Goal: Task Accomplishment & Management: Manage account settings

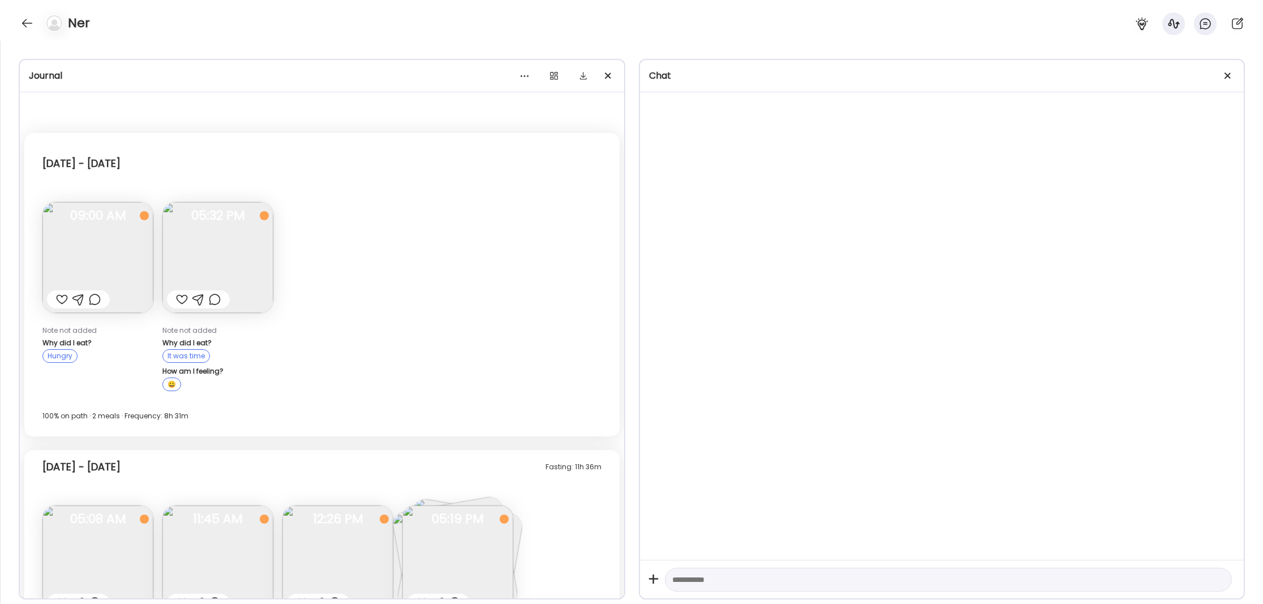
scroll to position [1193, 0]
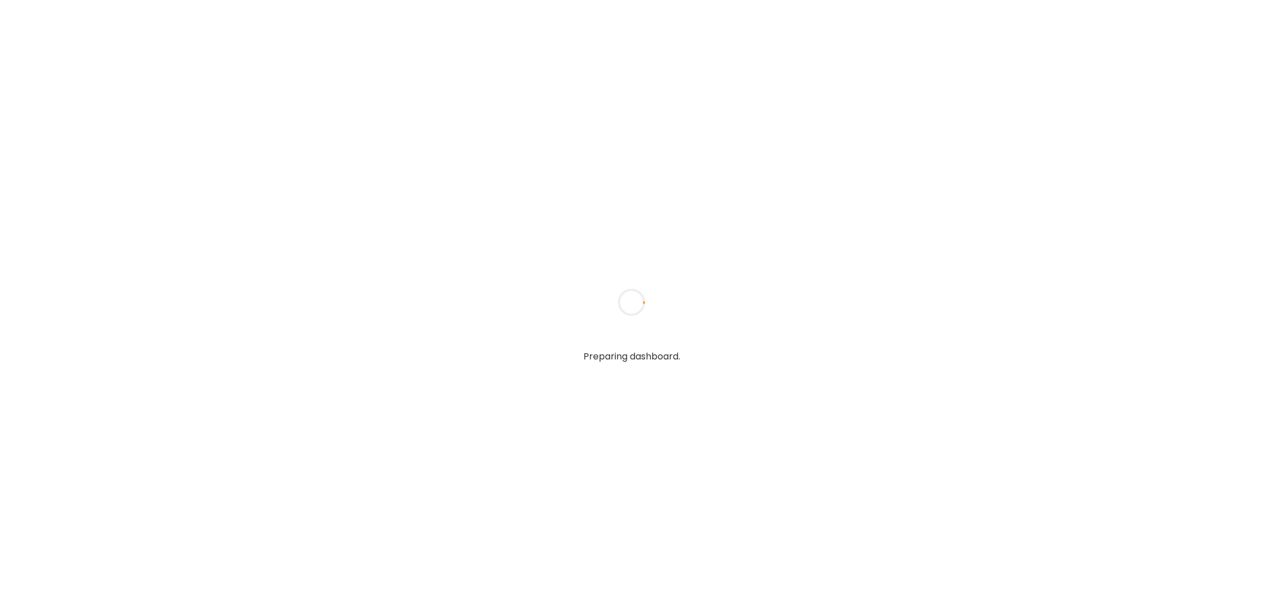
type input "**********"
type textarea "**********"
type input "**********"
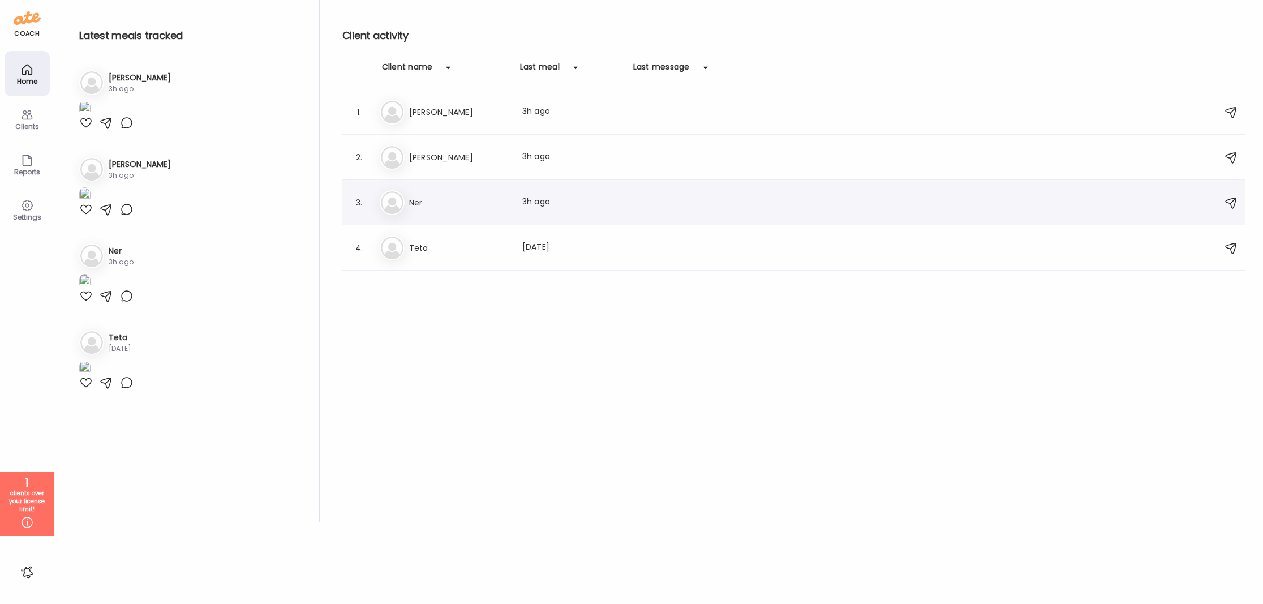
click at [436, 204] on h3 "Ner" at bounding box center [459, 203] width 100 height 14
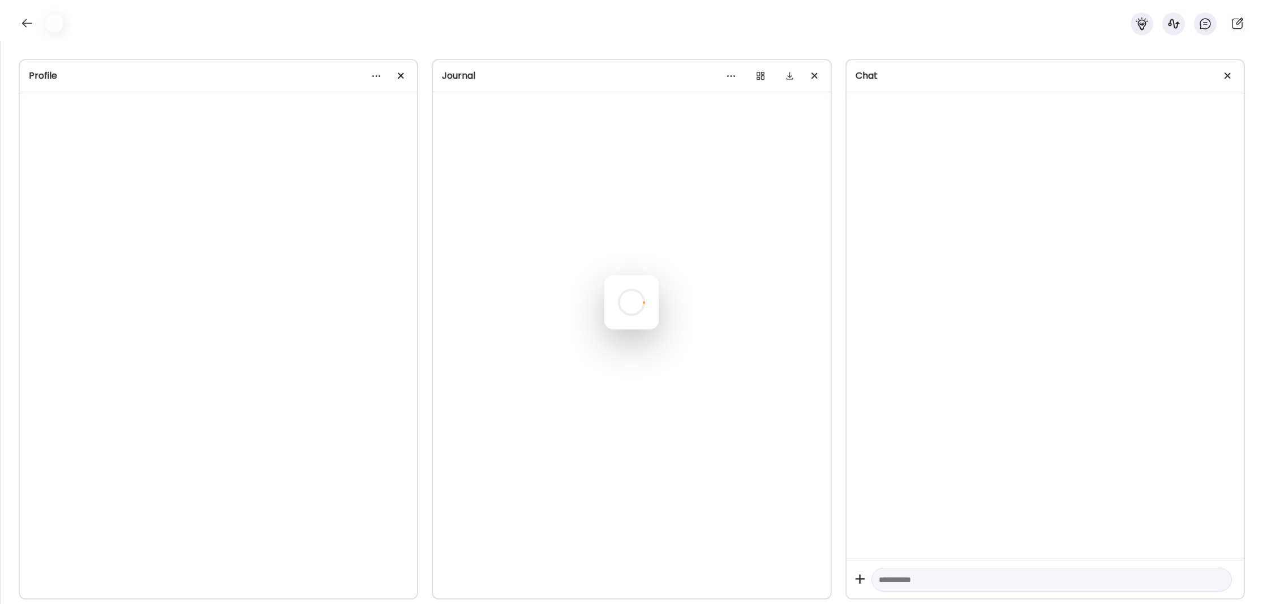
click at [604, 275] on div at bounding box center [631, 302] width 54 height 54
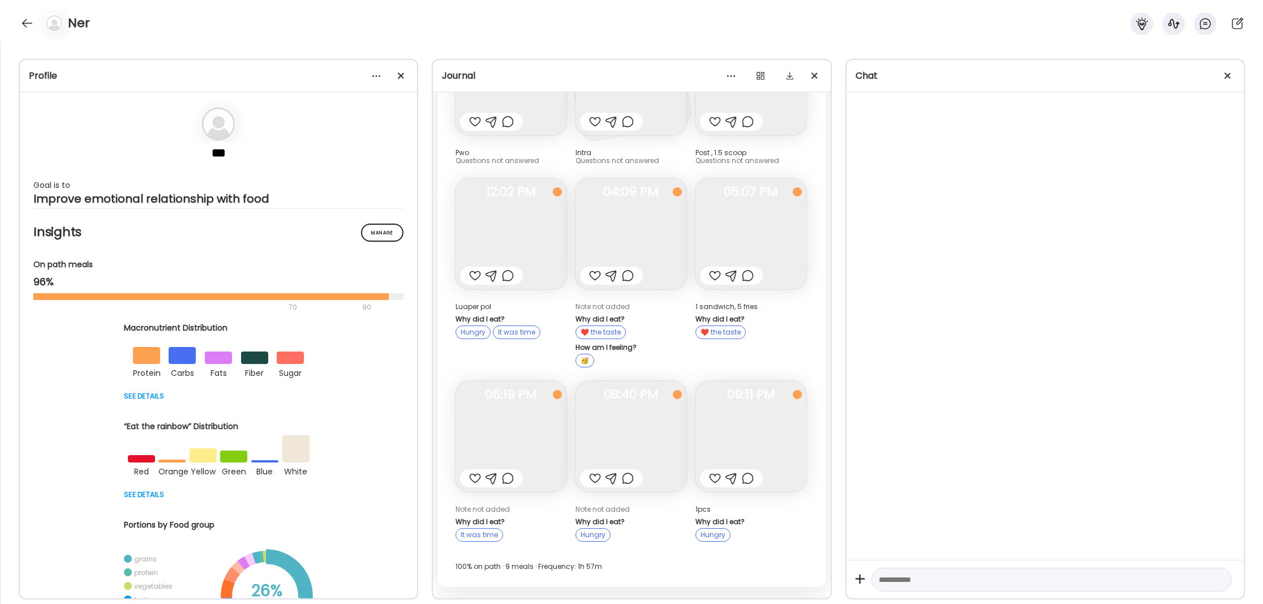
click at [400, 14] on body "Customize your cookie preferences We respect your right to privacy. You can cho…" at bounding box center [631, 7] width 1263 height 14
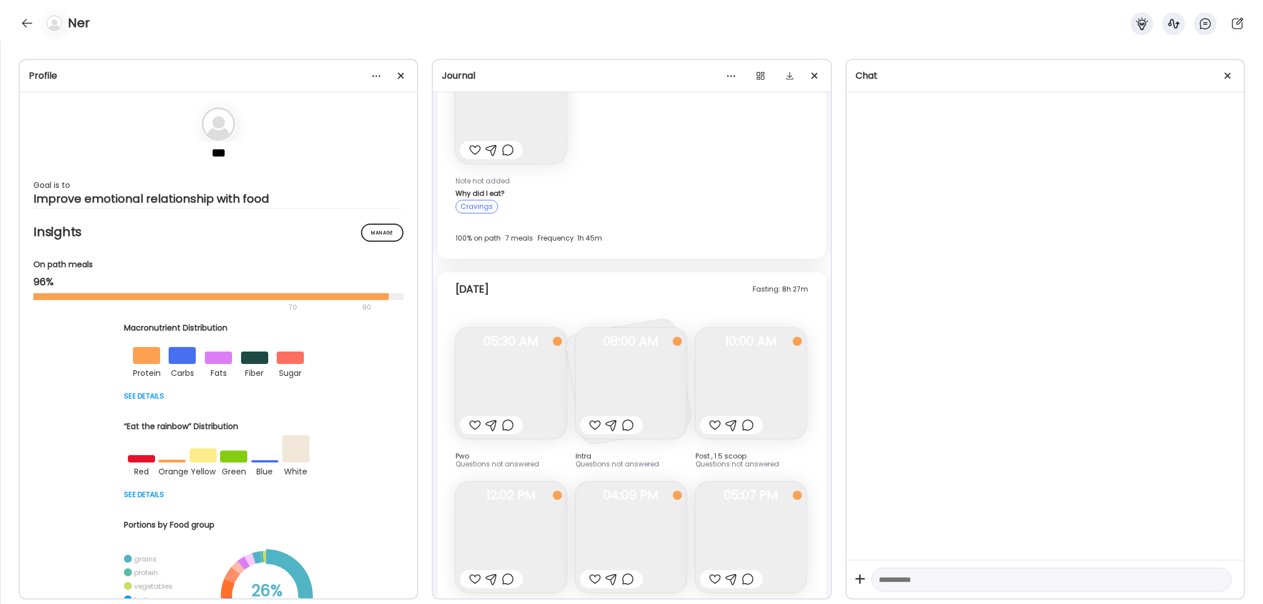
scroll to position [2068, 0]
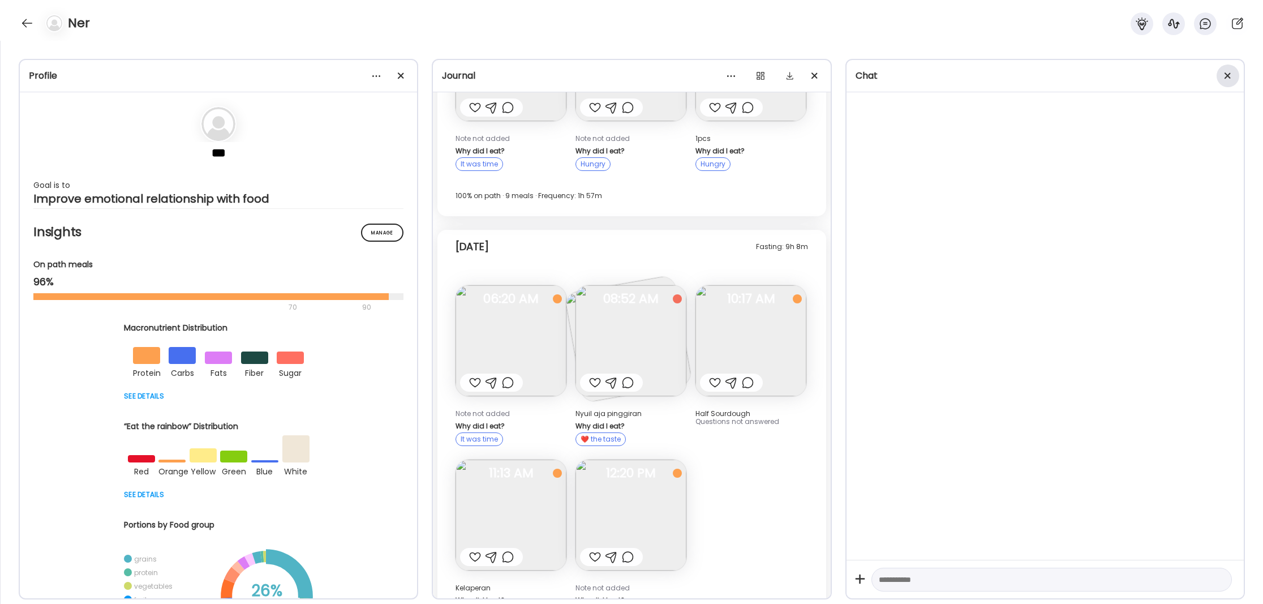
click at [1225, 75] on div at bounding box center [1228, 76] width 23 height 23
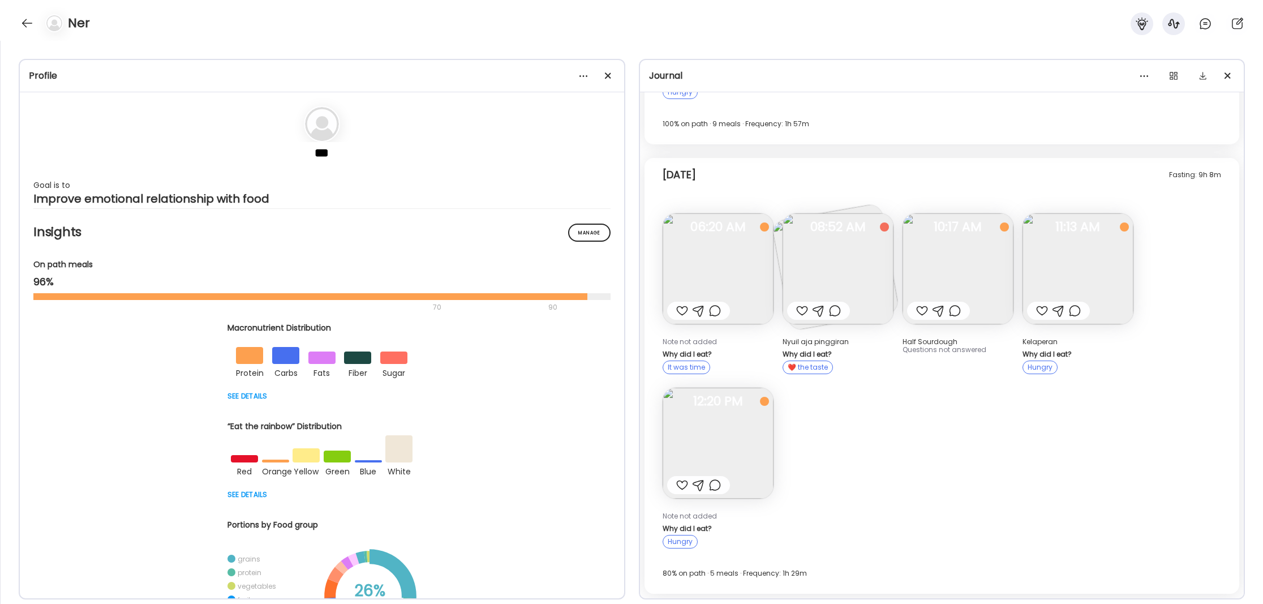
scroll to position [1803, 0]
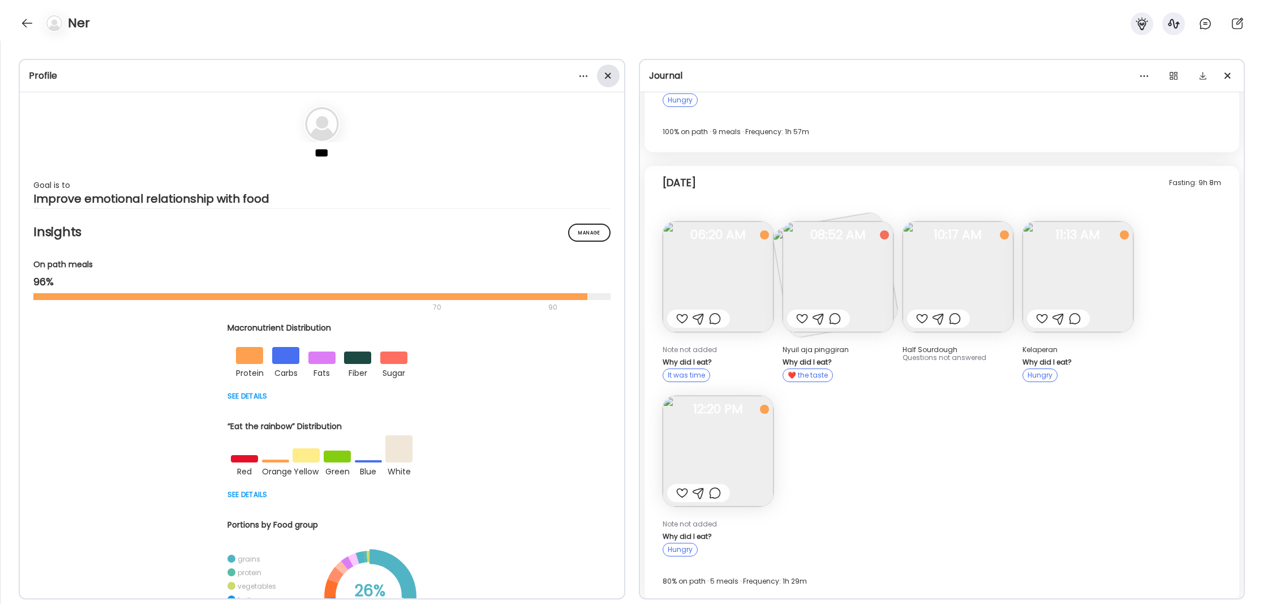
click at [609, 78] on div at bounding box center [608, 76] width 23 height 23
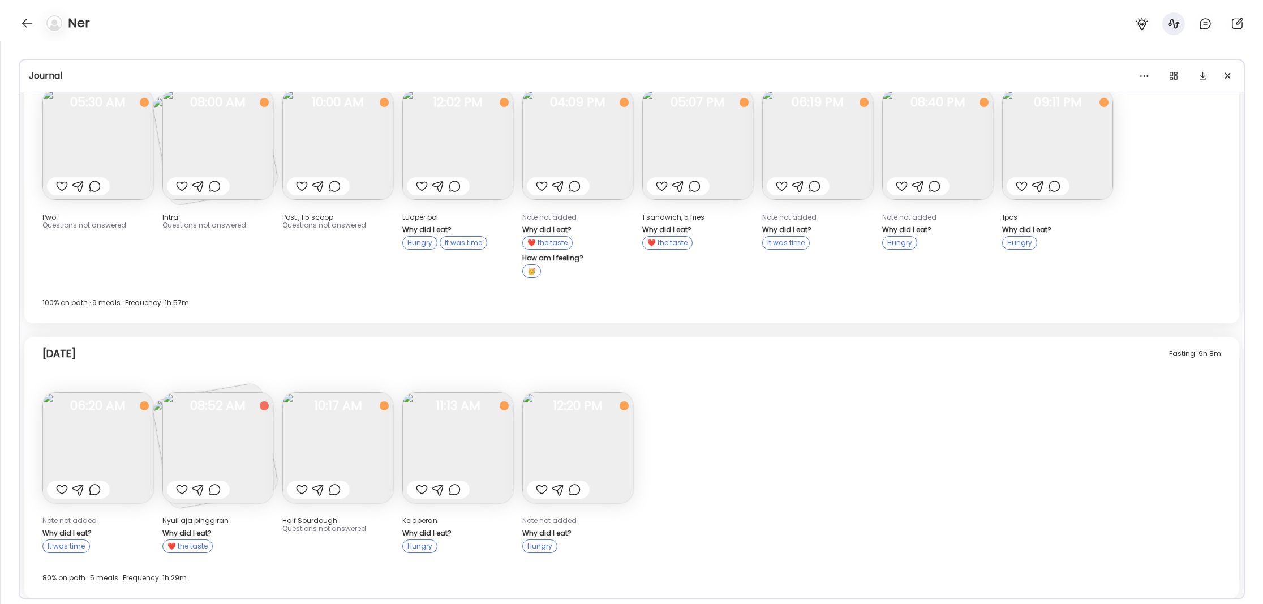
scroll to position [1080, 0]
click at [234, 432] on img at bounding box center [217, 448] width 111 height 111
click at [234, 432] on div "Ate Coach Dashboard Wahoo! It’s official Take a moment to set up your Coach Pro…" at bounding box center [631, 302] width 1263 height 604
click at [234, 432] on img at bounding box center [217, 448] width 111 height 111
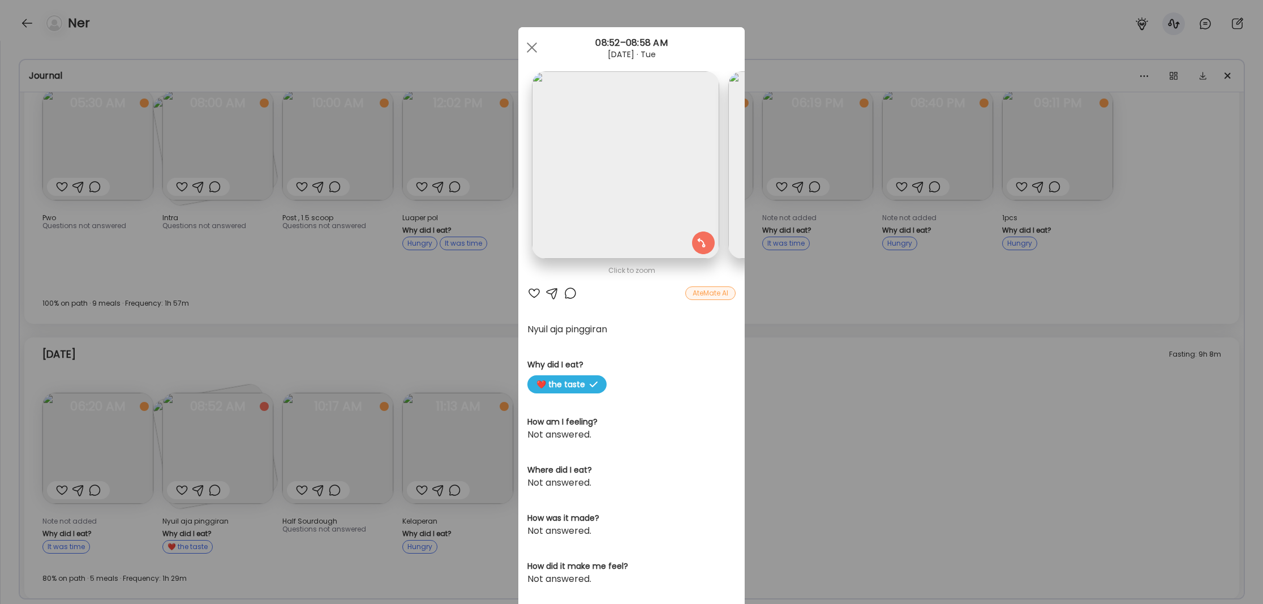
scroll to position [0, 0]
click at [937, 333] on div "Ate Coach Dashboard Wahoo! It’s official Take a moment to set up your Coach Pro…" at bounding box center [631, 302] width 1263 height 604
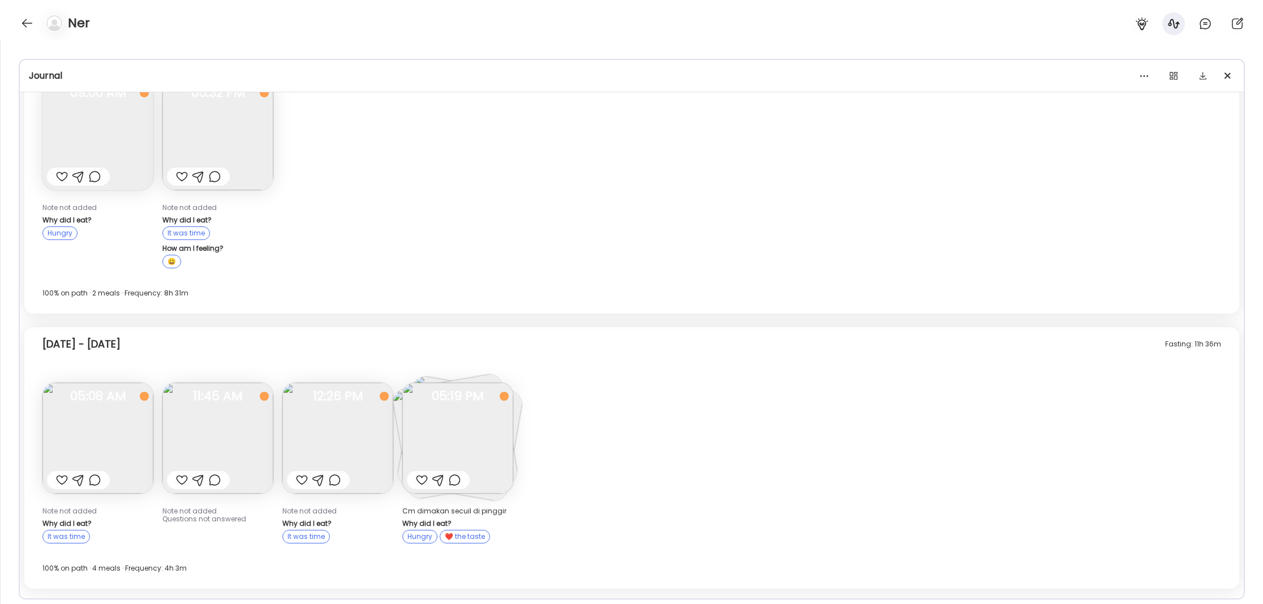
scroll to position [89, 0]
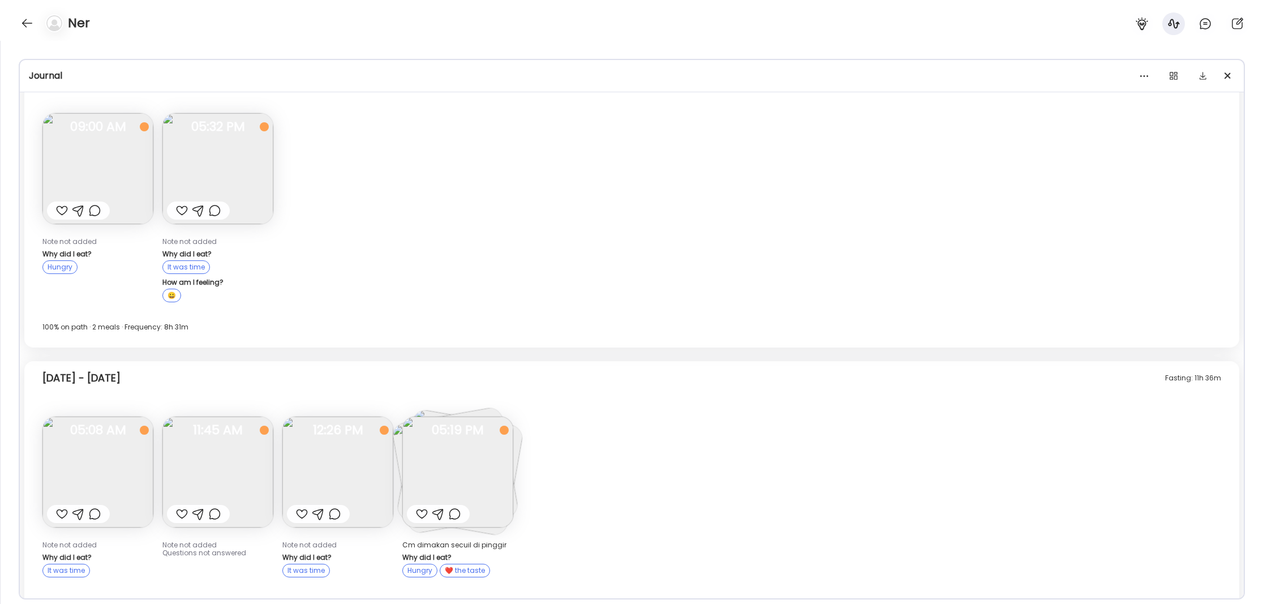
click at [451, 454] on img at bounding box center [457, 472] width 111 height 111
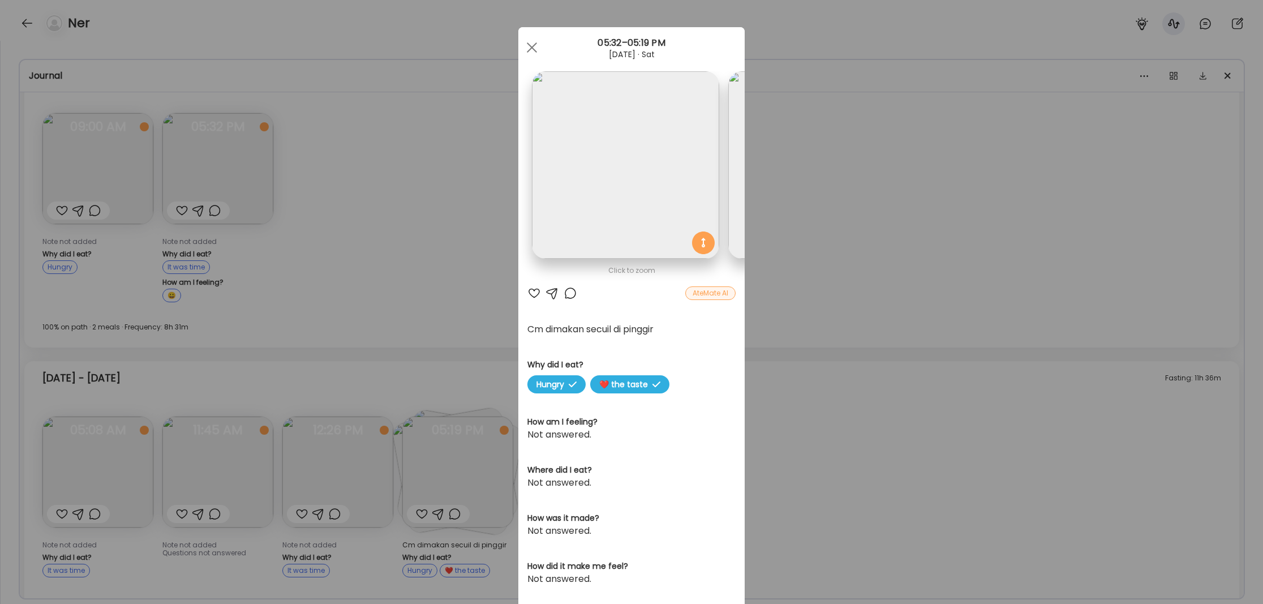
scroll to position [0, 0]
click at [856, 268] on div "Ate Coach Dashboard Wahoo! It’s official Take a moment to set up your Coach Pro…" at bounding box center [631, 302] width 1263 height 604
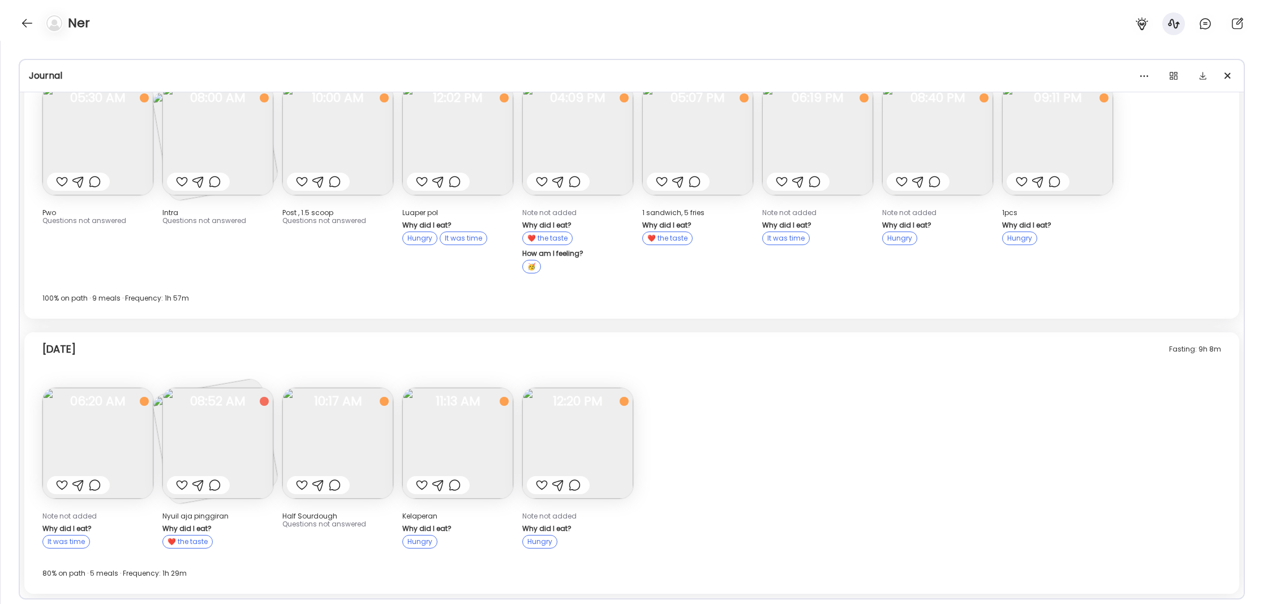
scroll to position [1080, 0]
click at [996, 317] on div "Yesterday 100% on path · 9 meals · Frequency: 1h 57m" at bounding box center [631, 310] width 1179 height 27
